Goal: Task Accomplishment & Management: Manage account settings

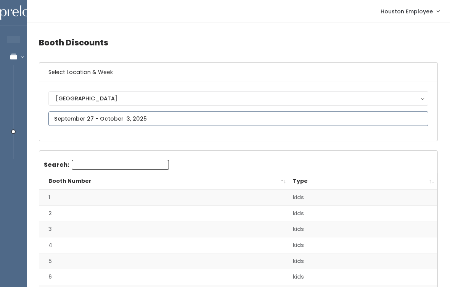
click at [243, 115] on input "text" at bounding box center [238, 118] width 380 height 15
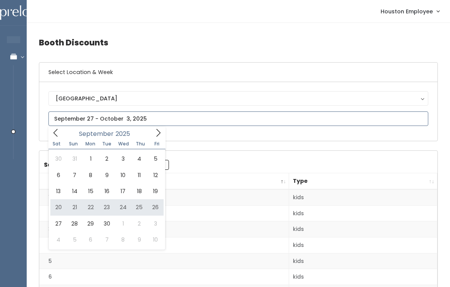
type input "[DATE] to [DATE]"
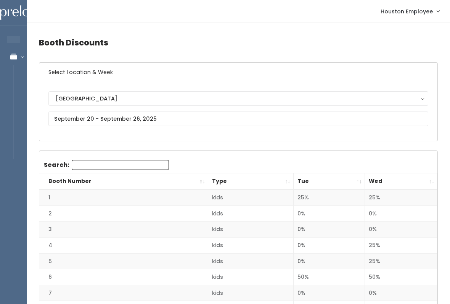
click at [28, 60] on div "Manage Bookings" at bounding box center [53, 57] width 51 height 8
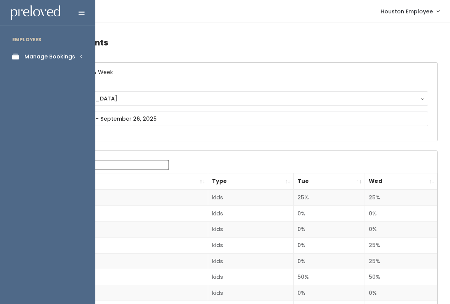
click at [32, 56] on div "Manage Bookings" at bounding box center [49, 57] width 51 height 8
click at [38, 74] on div "Booths by Week" at bounding box center [46, 77] width 45 height 8
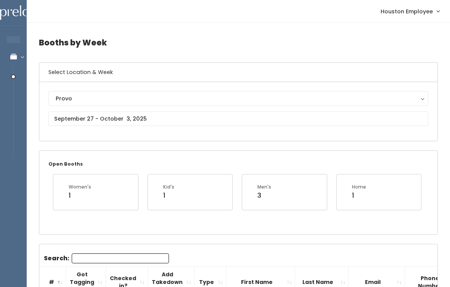
click at [60, 96] on div "Provo" at bounding box center [239, 98] width 366 height 8
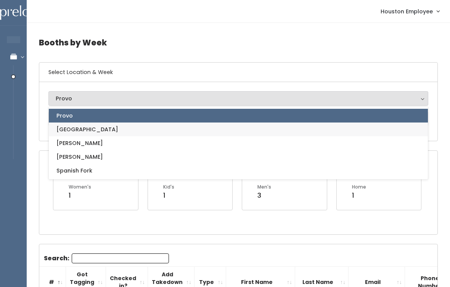
click at [198, 129] on link "[GEOGRAPHIC_DATA]" at bounding box center [238, 130] width 379 height 14
select select "5"
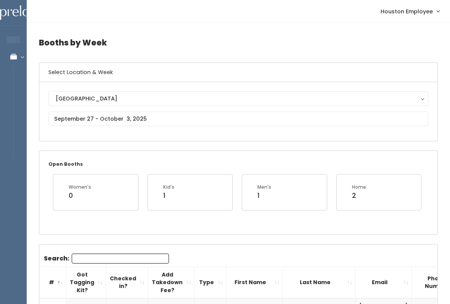
click at [76, 140] on div "[GEOGRAPHIC_DATA] [GEOGRAPHIC_DATA] [PERSON_NAME] Spanish Fork [GEOGRAPHIC_DATA]" at bounding box center [238, 111] width 398 height 59
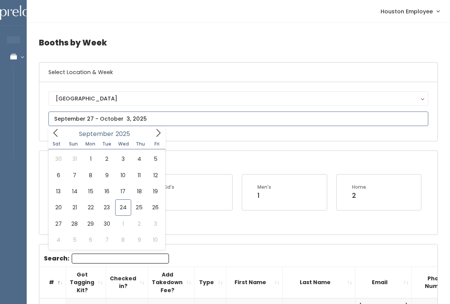
type input "[DATE] to [DATE]"
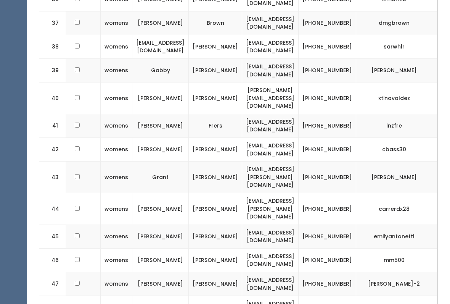
scroll to position [0, 110]
